Goal: Task Accomplishment & Management: Manage account settings

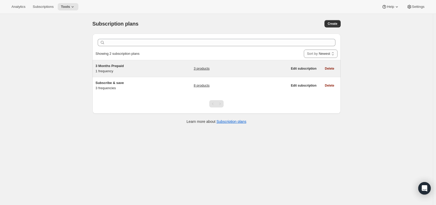
click at [142, 64] on h5 "3 Months Prepaid" at bounding box center [128, 65] width 65 height 5
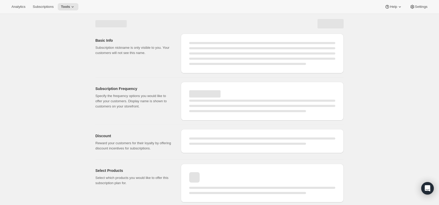
select select "WEEK"
select select "MONTH"
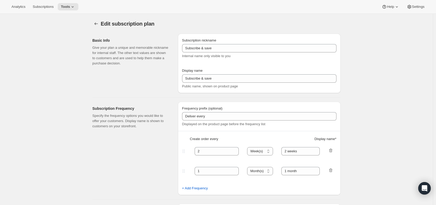
type input "3 Months Prepaid"
select select "MONTH"
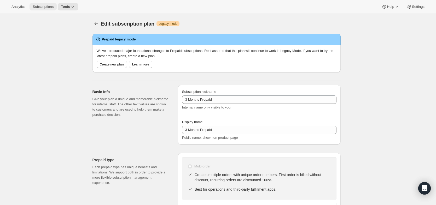
click at [50, 8] on span "Subscriptions" at bounding box center [43, 7] width 21 height 4
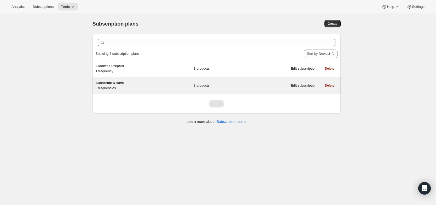
click at [149, 83] on h5 "Subscribe & save" at bounding box center [128, 82] width 65 height 5
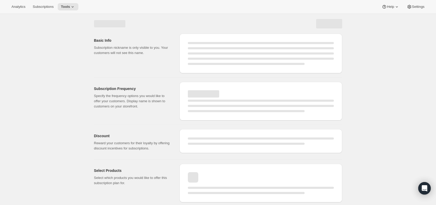
select select "WEEK"
select select "MONTH"
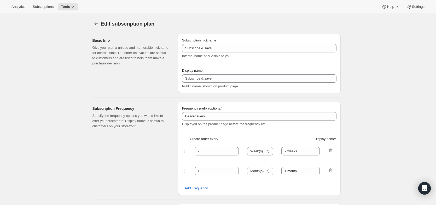
type input "Subscribe & Save 10%"
type input "4"
type input "4 weeks"
type input "10"
select select "WEEK"
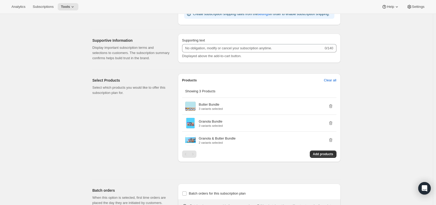
scroll to position [333, 0]
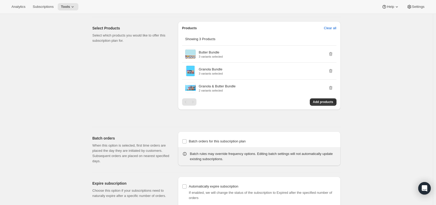
click at [194, 106] on div "Pagination" at bounding box center [192, 101] width 7 height 7
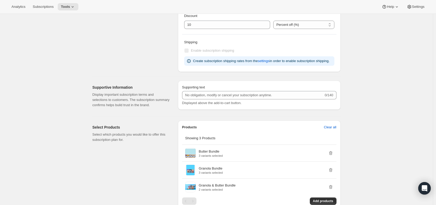
scroll to position [301, 0]
